Goal: Task Accomplishment & Management: Manage account settings

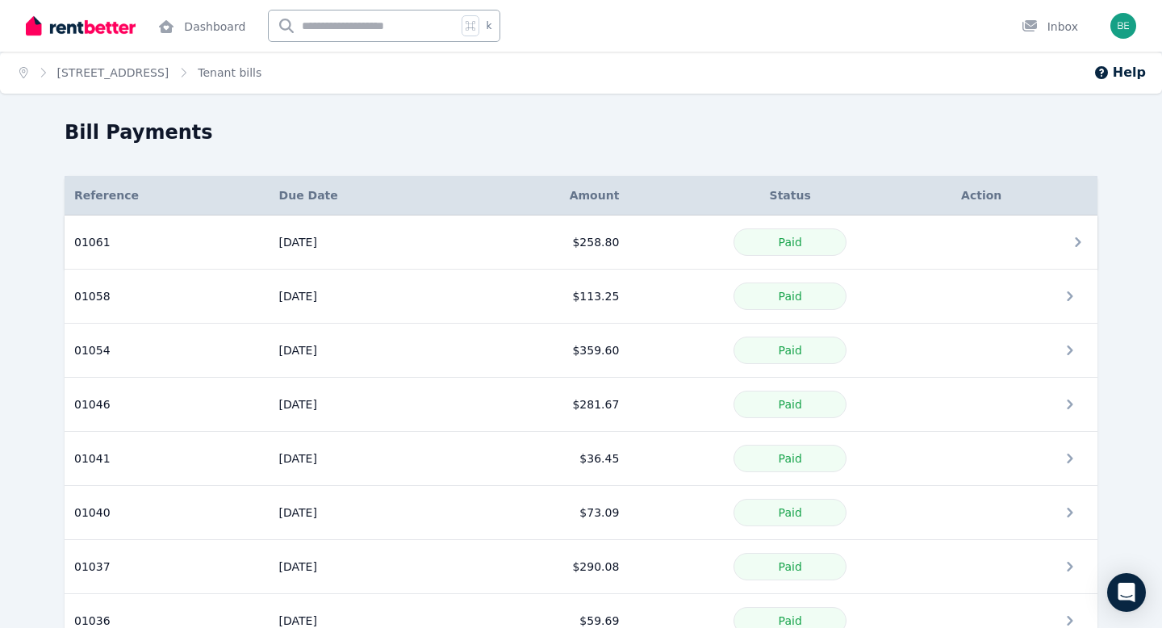
click at [465, 238] on td "$258.80" at bounding box center [545, 242] width 169 height 54
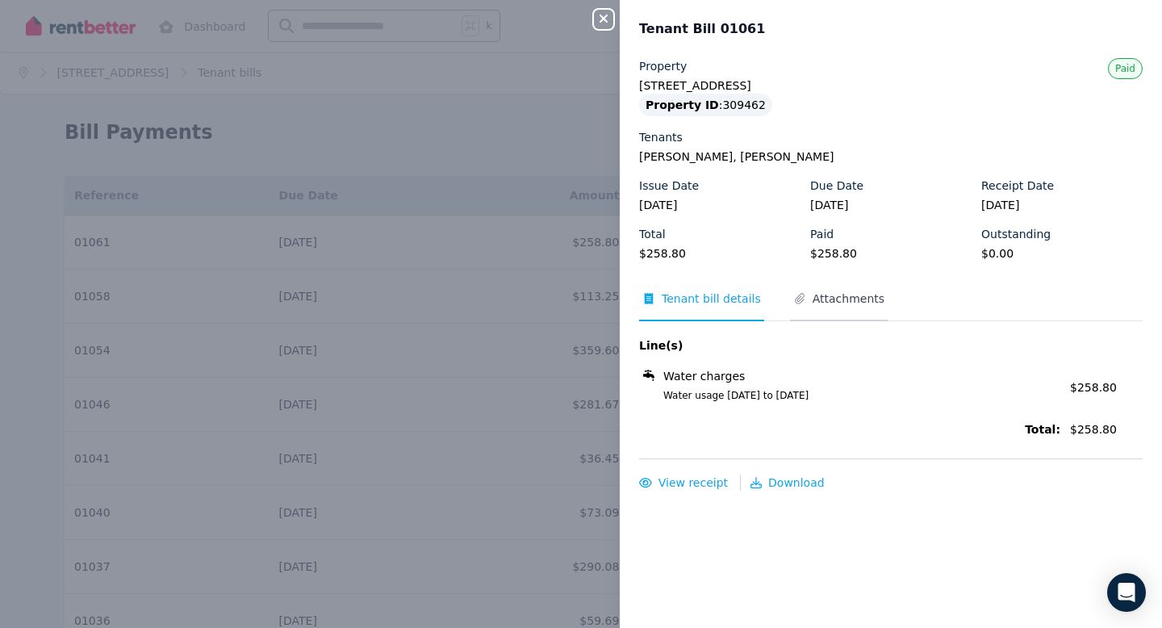
click at [827, 303] on span "Attachments" at bounding box center [849, 299] width 72 height 16
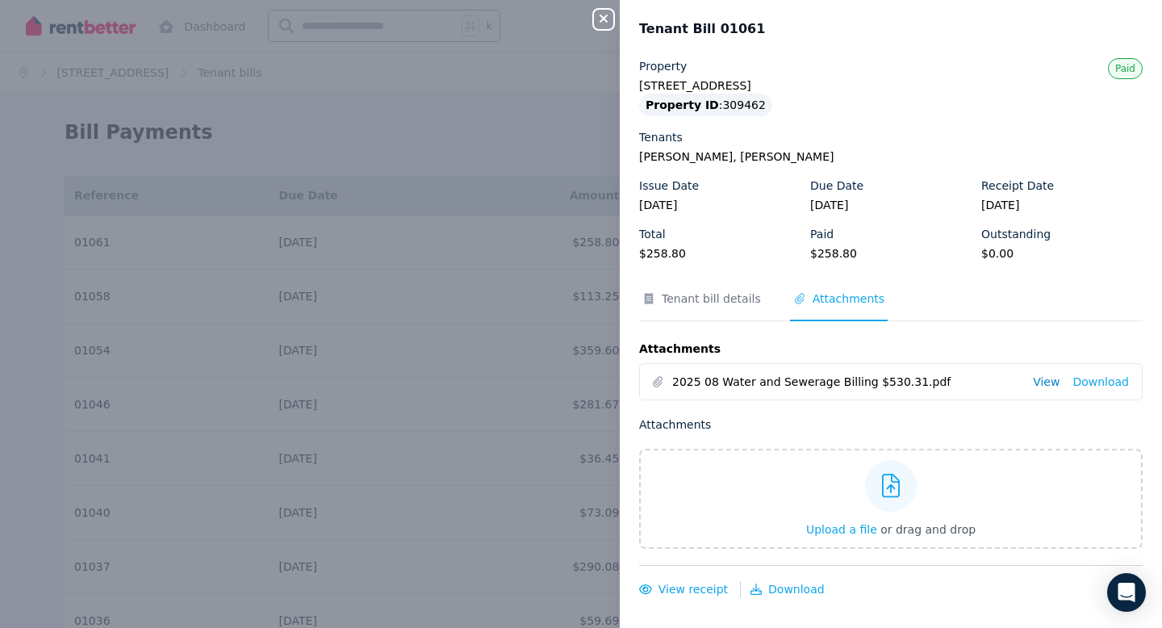
click at [1048, 383] on link "View" at bounding box center [1046, 382] width 27 height 16
